Goal: Find contact information: Find contact information

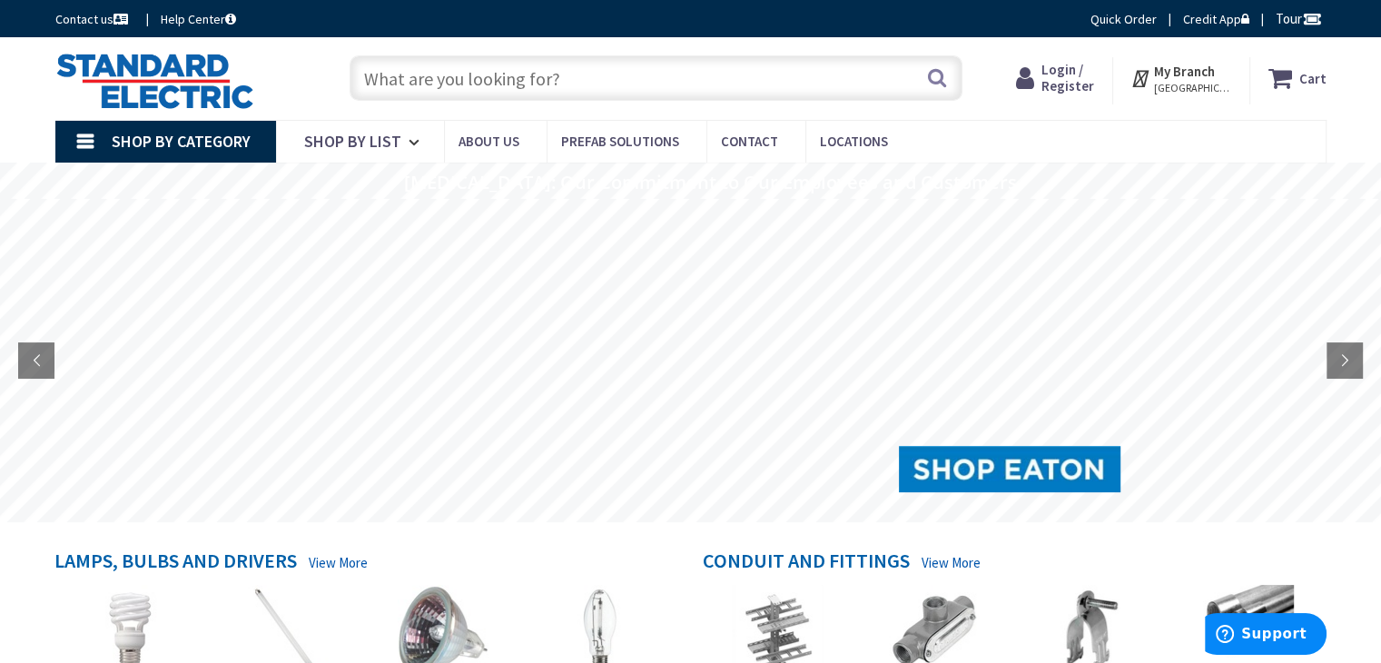
click at [0, 498] on rs-slide at bounding box center [690, 360] width 1381 height 323
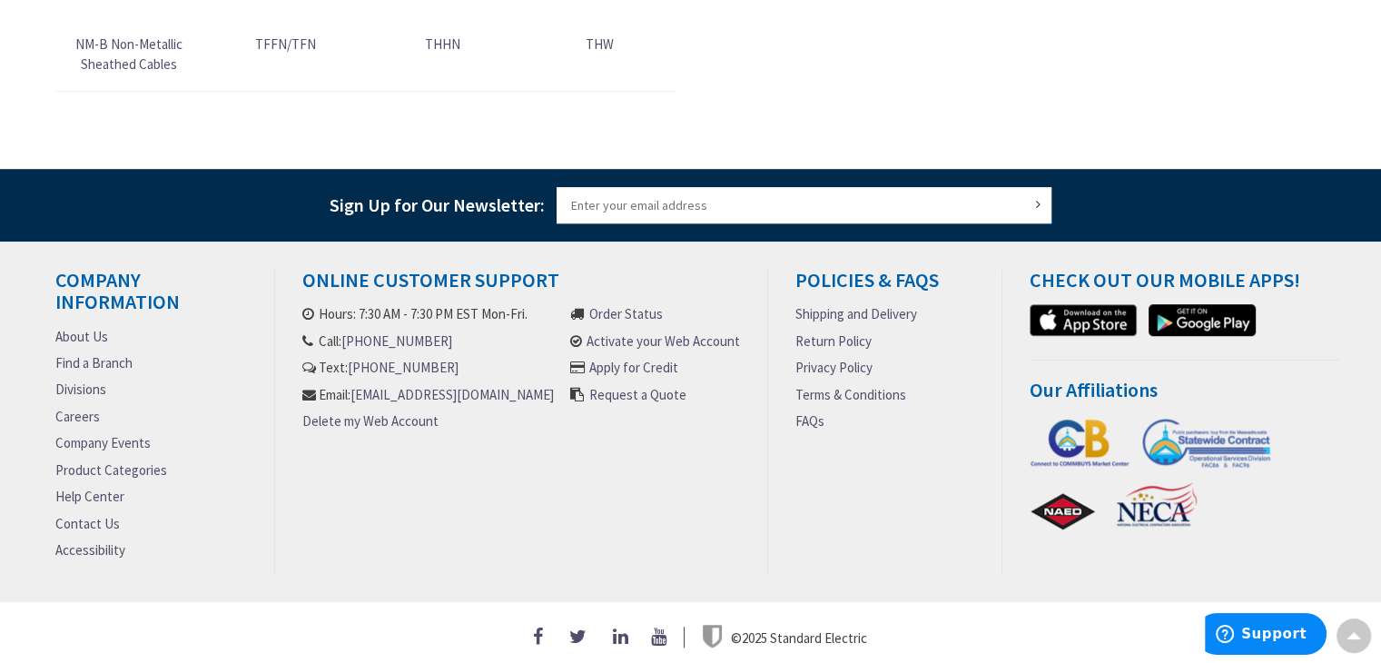
scroll to position [1101, 0]
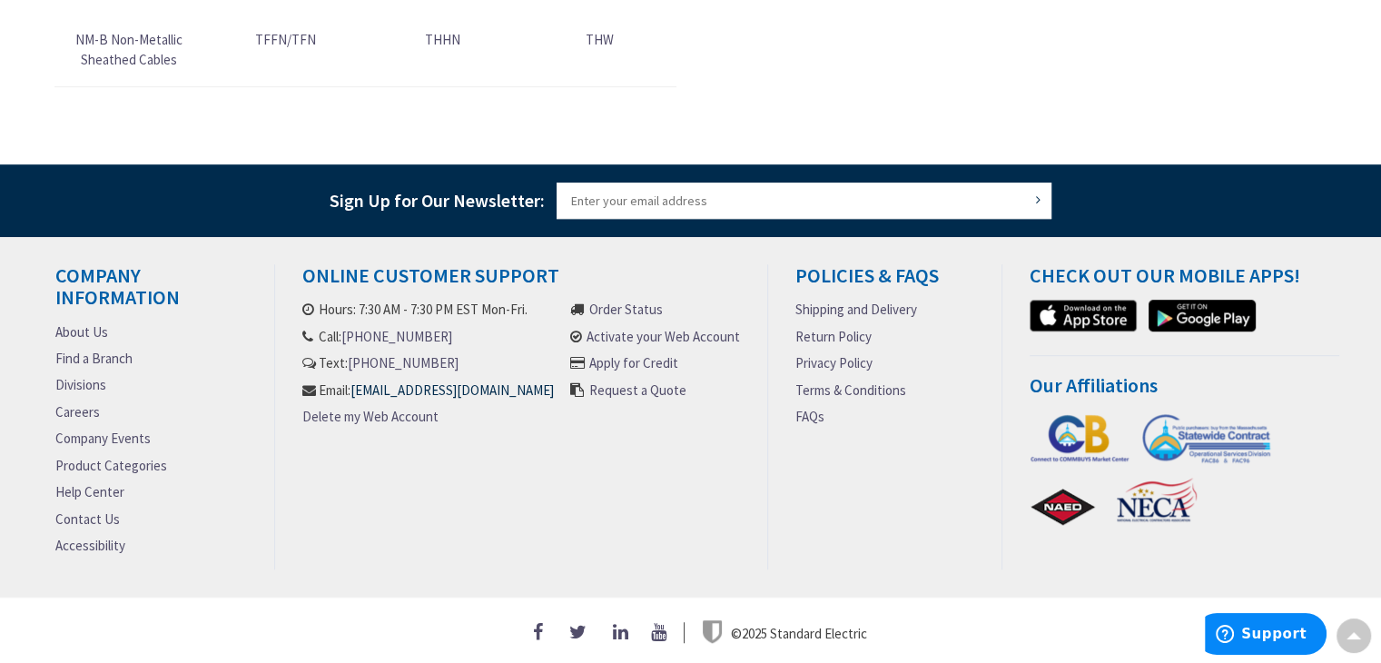
drag, startPoint x: 542, startPoint y: 401, endPoint x: 513, endPoint y: 403, distance: 29.1
click at [542, 399] on li "Email: [EMAIL_ADDRESS][DOMAIN_NAME]" at bounding box center [427, 389] width 251 height 19
drag, startPoint x: 513, startPoint y: 403, endPoint x: 294, endPoint y: 397, distance: 218.8
click at [294, 397] on div "Online Customer Support Hours: 7:30 AM - 7:30 PM EST Mon-Fri. Call: [PHONE_NUMB…" at bounding box center [521, 416] width 493 height 305
copy link "[EMAIL_ADDRESS][DOMAIN_NAME]"
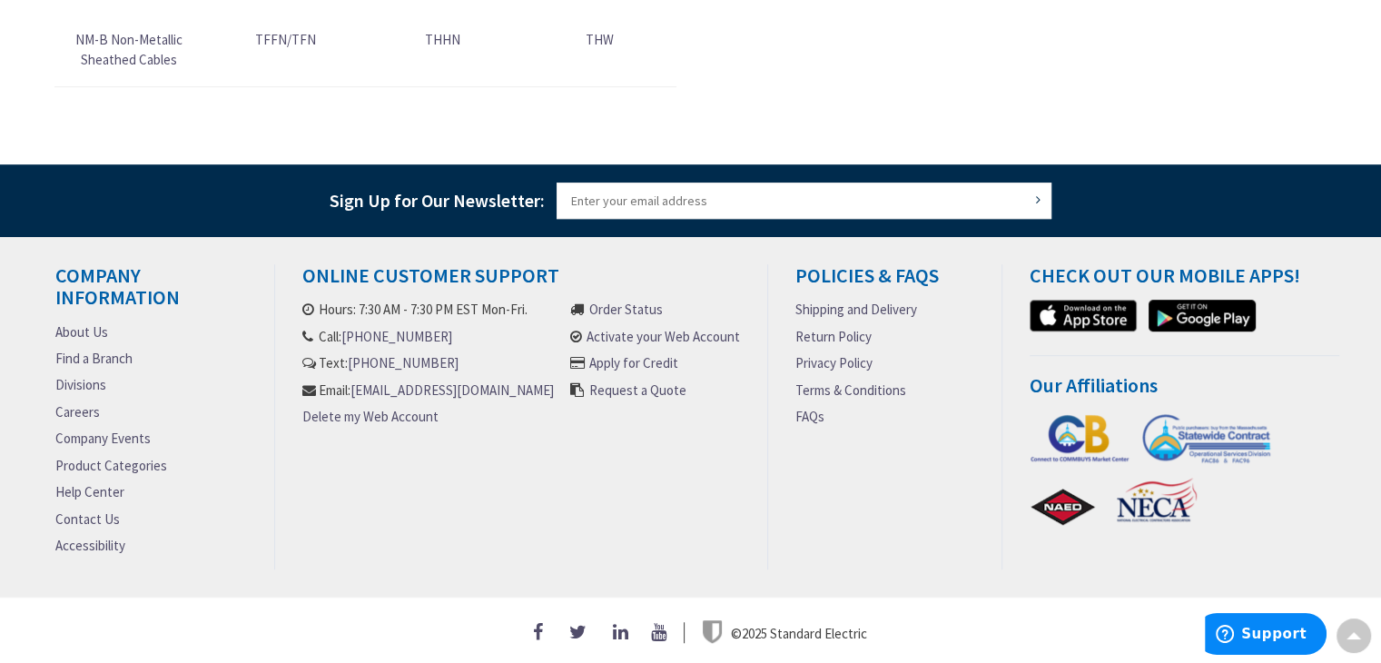
click at [0, 440] on div "Company Information About Us Find a Branch Divisions Careers Company Events Pro…" at bounding box center [690, 430] width 1381 height 332
drag, startPoint x: 442, startPoint y: 318, endPoint x: 349, endPoint y: 326, distance: 92.9
click at [349, 327] on li "Call: [PHONE_NUMBER]" at bounding box center [427, 336] width 251 height 19
copy link "[PHONE_NUMBER]"
click at [0, 327] on div "Company Information About Us Find a Branch Divisions Careers Company Events Pro…" at bounding box center [690, 430] width 1381 height 332
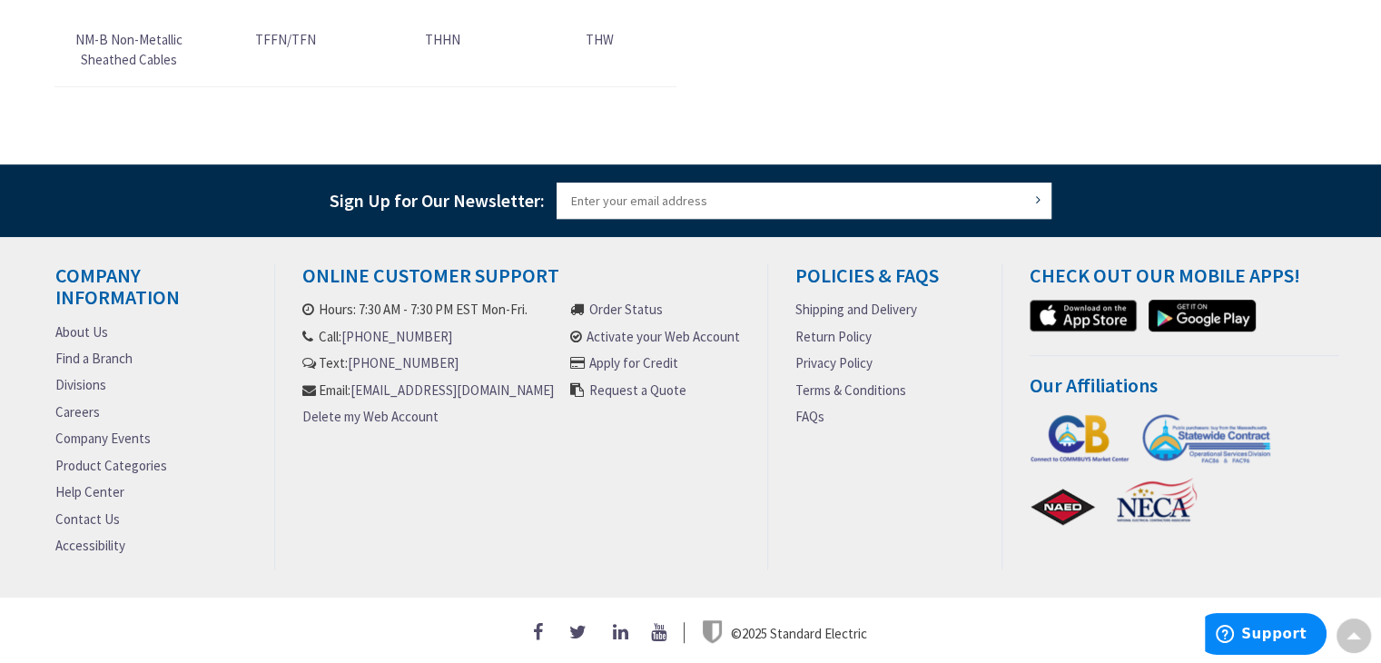
click at [0, 418] on div "Company Information About Us Find a Branch Divisions Careers Company Events Pro…" at bounding box center [690, 430] width 1381 height 332
click at [0, 383] on div "Company Information About Us Find a Branch Divisions Careers Company Events Pro…" at bounding box center [690, 430] width 1381 height 332
drag, startPoint x: 886, startPoint y: 623, endPoint x: 770, endPoint y: 624, distance: 116.2
click at [770, 624] on div "© 2025 Standard Electric" at bounding box center [690, 632] width 1271 height 24
copy span "Standard Electric"
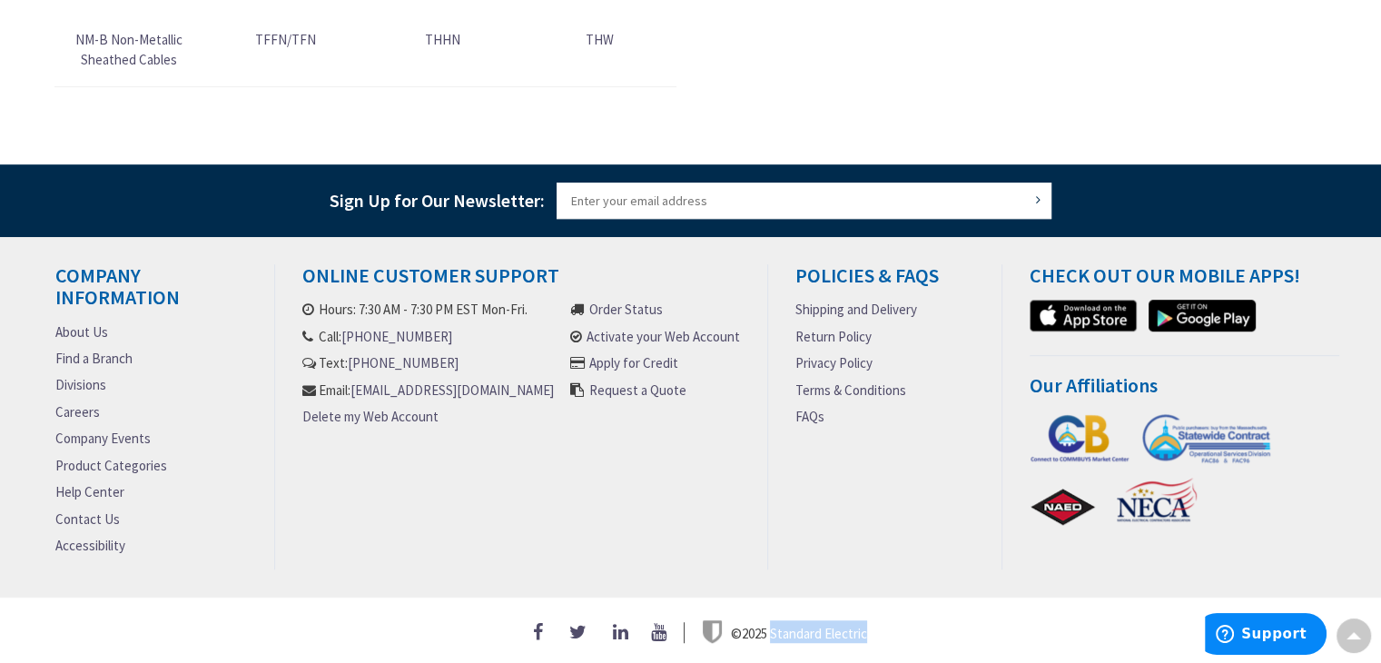
click at [0, 426] on div "Company Information About Us Find a Branch Divisions Careers Company Events Pro…" at bounding box center [690, 430] width 1381 height 332
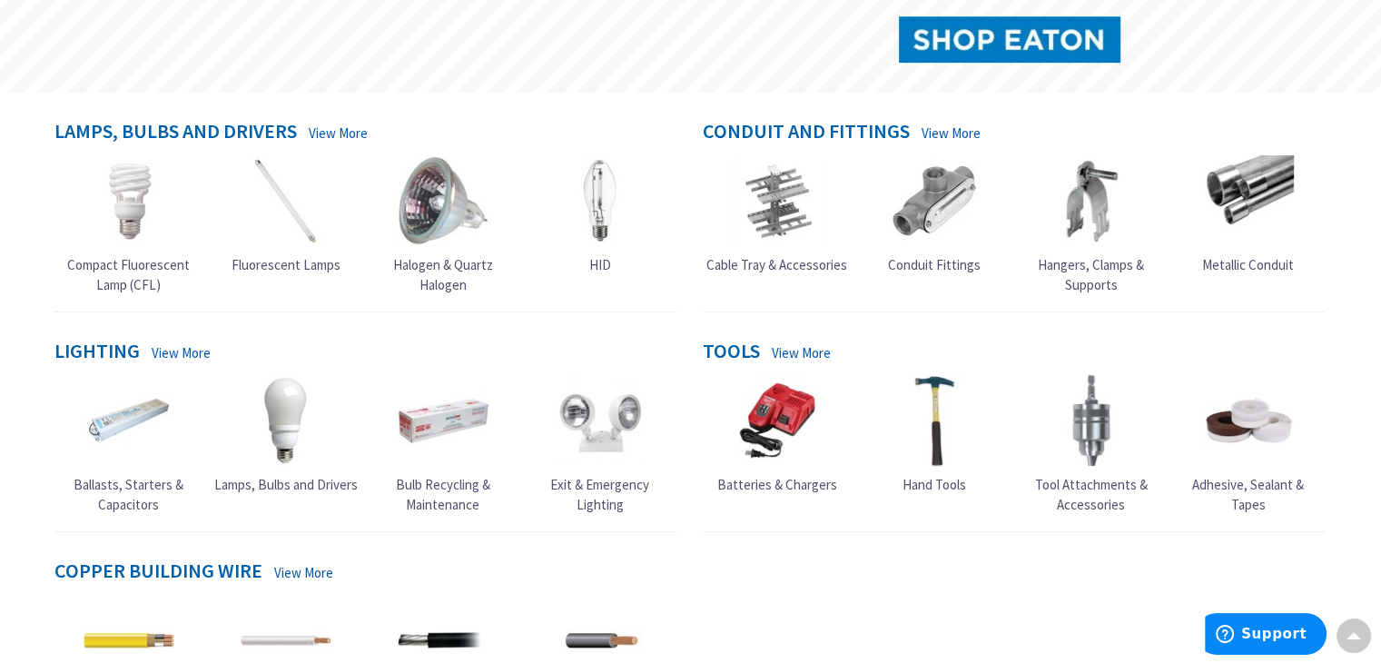
scroll to position [0, 0]
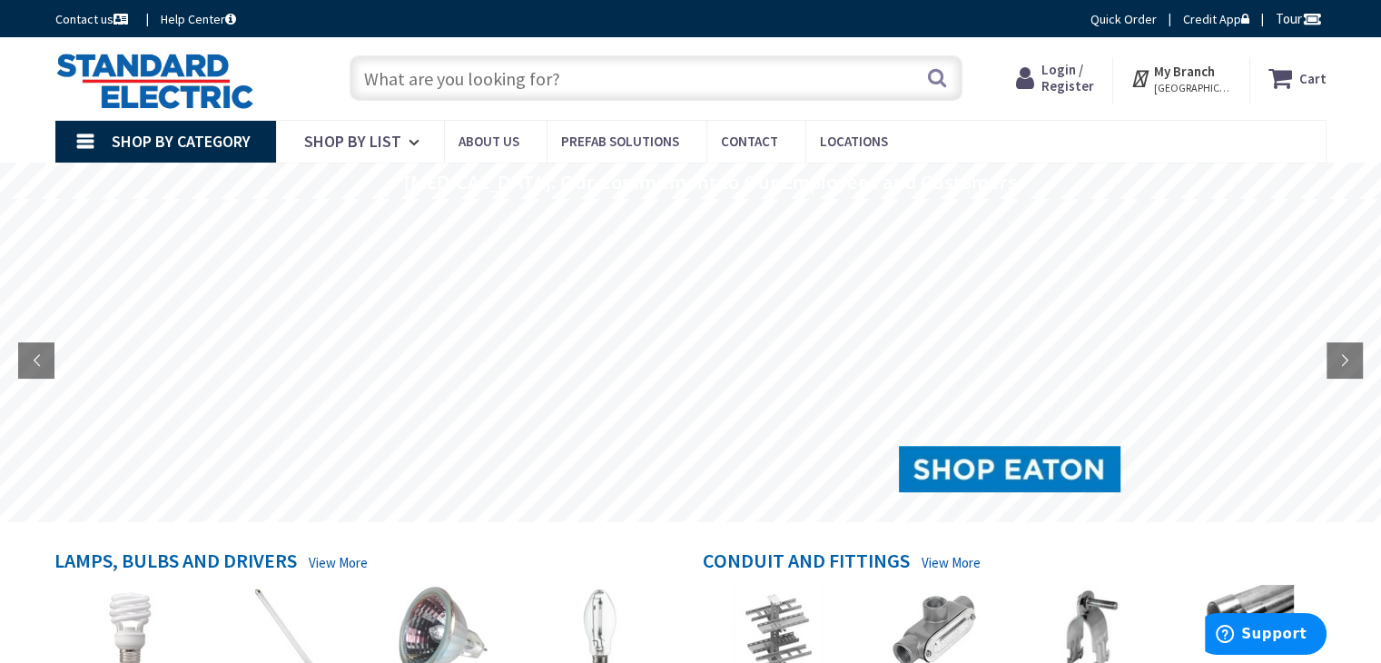
drag, startPoint x: 0, startPoint y: 80, endPoint x: 34, endPoint y: 57, distance: 41.3
click at [0, 78] on div "Skip to Content Toggle Nav Search Cart My Cart Close" at bounding box center [690, 78] width 1381 height 83
